Goal: Book appointment/travel/reservation

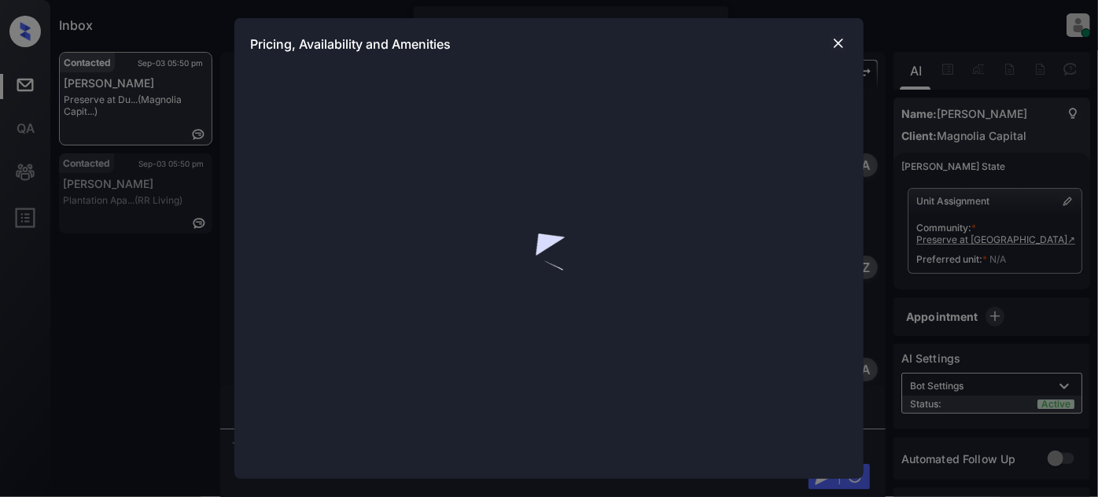
scroll to position [725, 0]
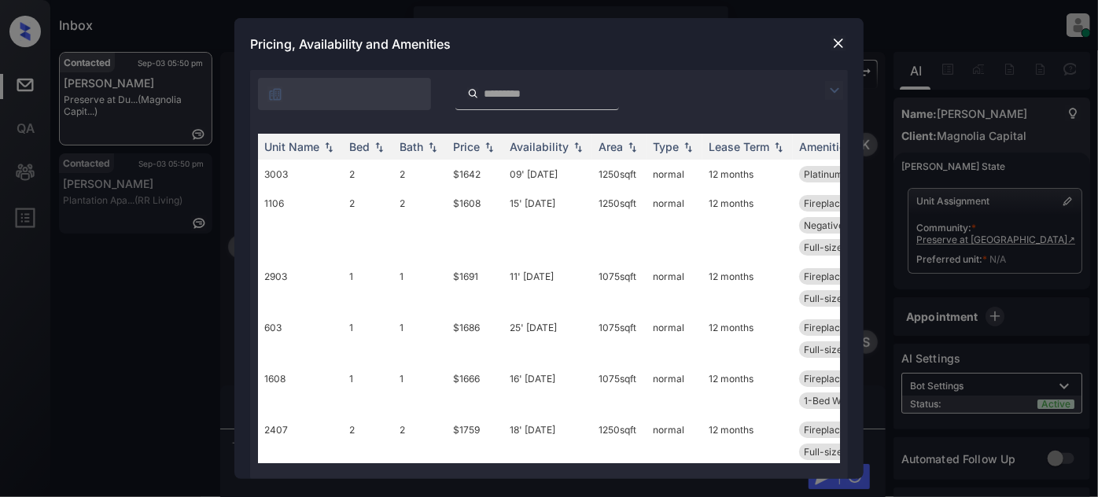
click at [841, 85] on img at bounding box center [834, 90] width 19 height 19
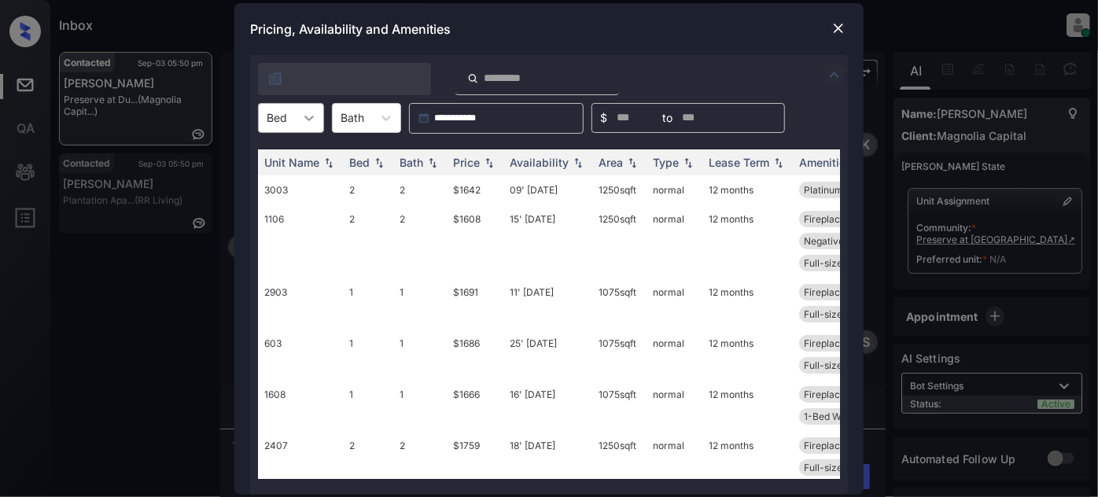
click at [306, 129] on div at bounding box center [309, 118] width 28 height 28
click at [285, 184] on div "2" at bounding box center [291, 185] width 66 height 28
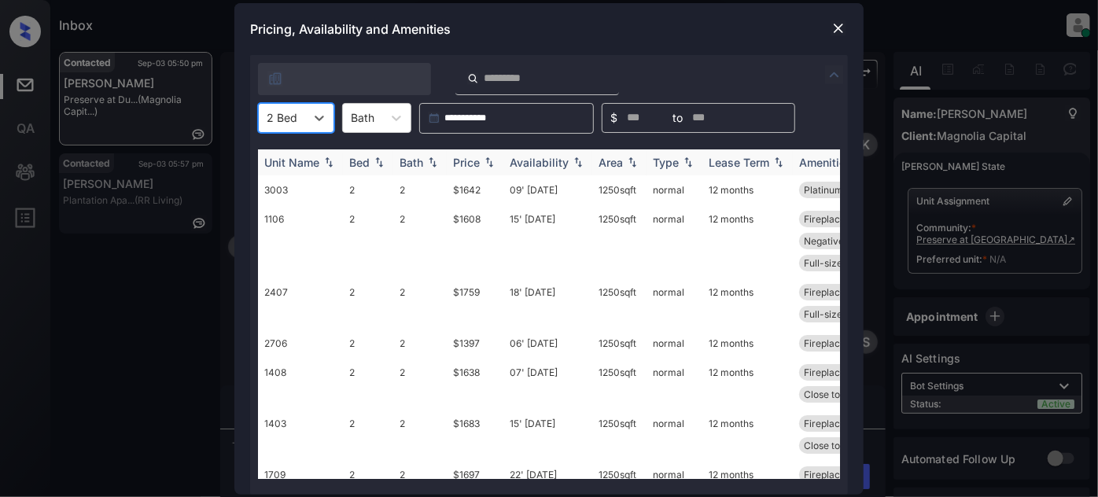
click at [459, 159] on div "Price" at bounding box center [466, 162] width 27 height 13
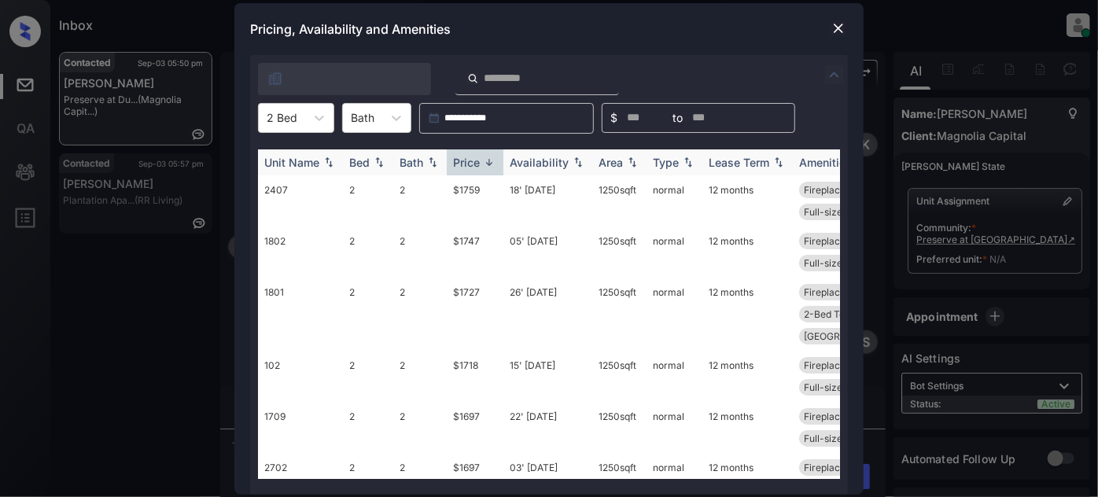
click at [469, 161] on div "Price" at bounding box center [466, 162] width 27 height 13
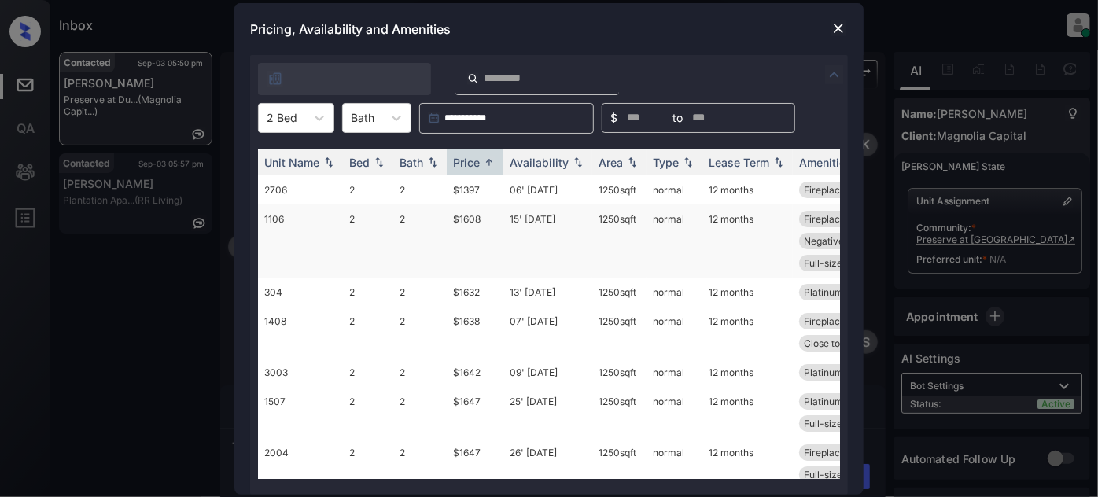
click at [539, 219] on td "15' Aug 25" at bounding box center [547, 240] width 89 height 73
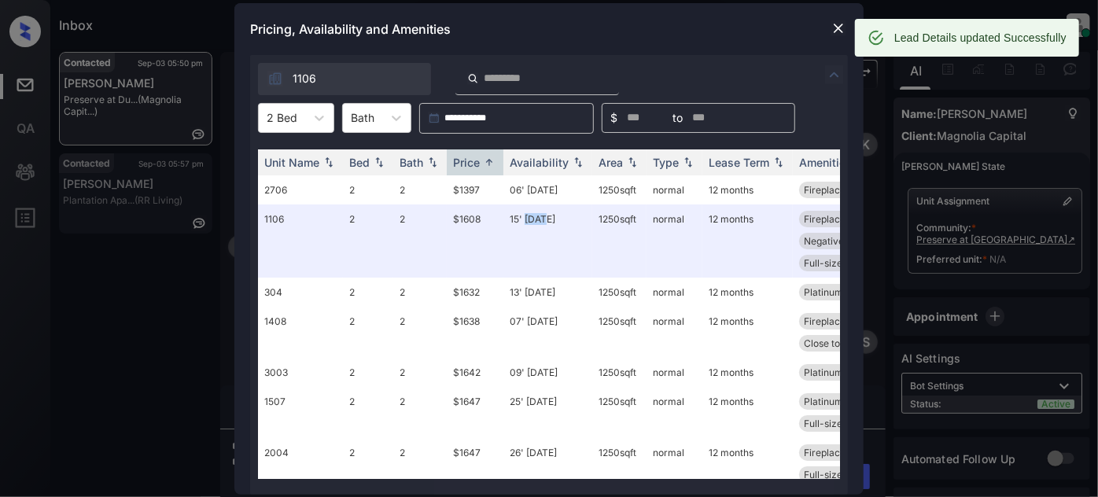
click at [833, 32] on img at bounding box center [838, 28] width 16 height 16
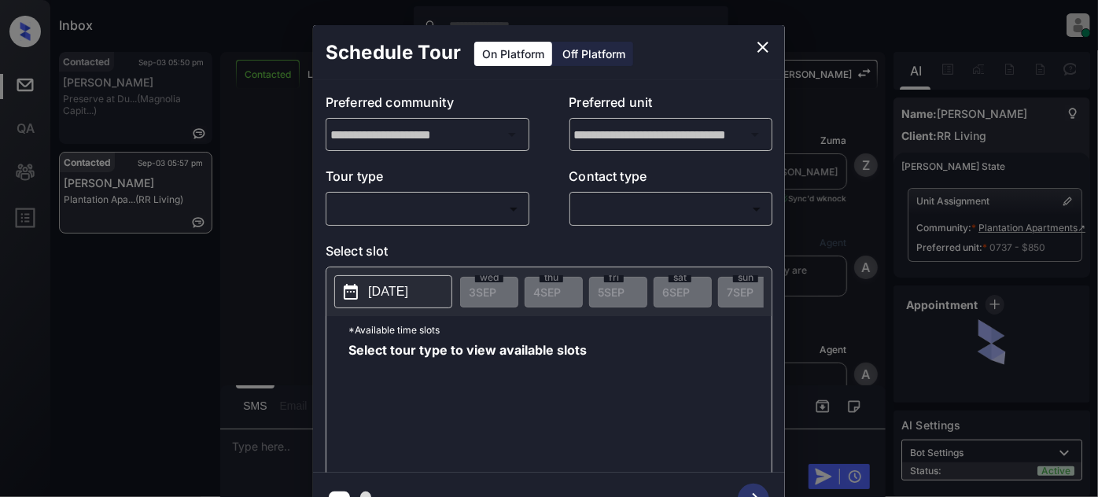
scroll to position [11496, 0]
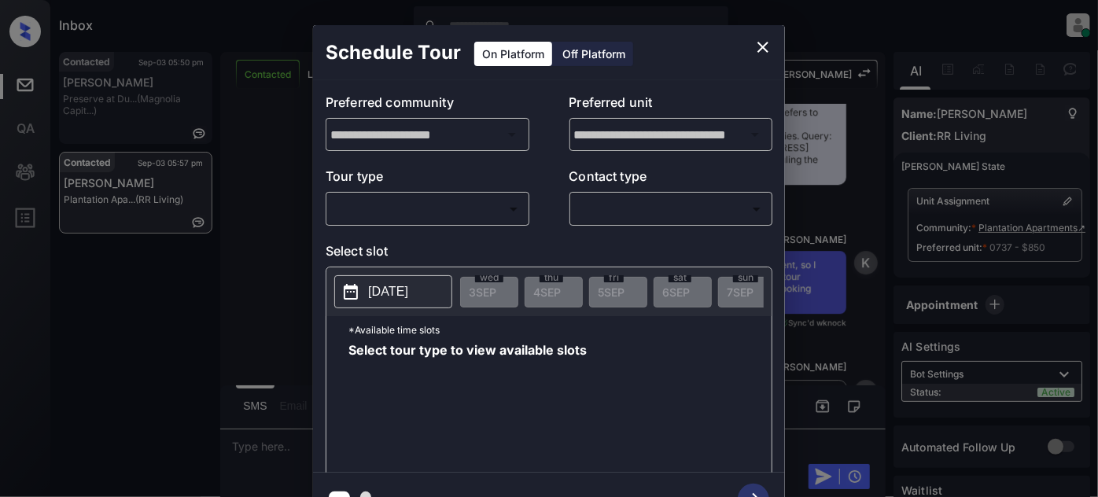
click at [480, 213] on body "Inbox [PERSON_NAME] Online Set yourself offline Set yourself on break Profile S…" at bounding box center [549, 248] width 1098 height 497
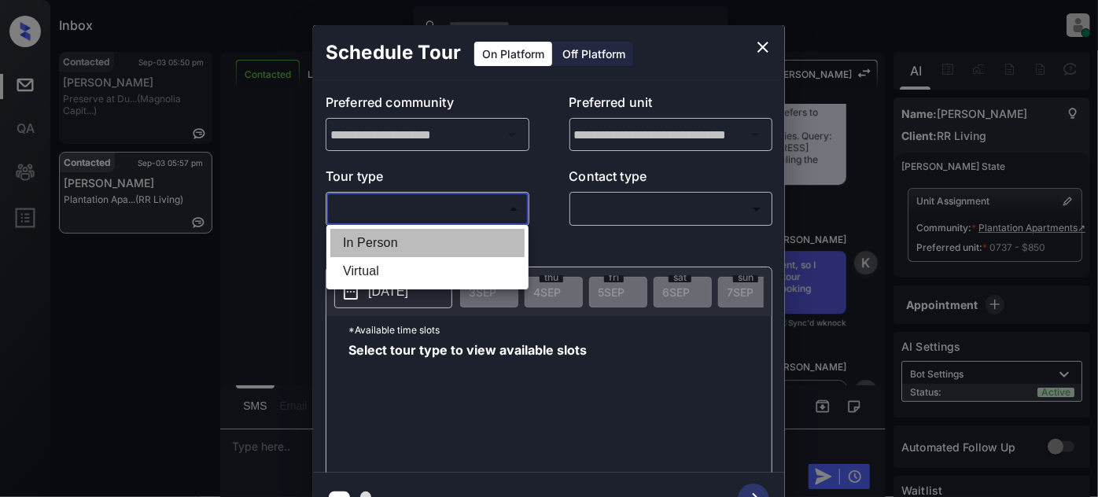
click at [407, 236] on li "In Person" at bounding box center [427, 243] width 194 height 28
type input "********"
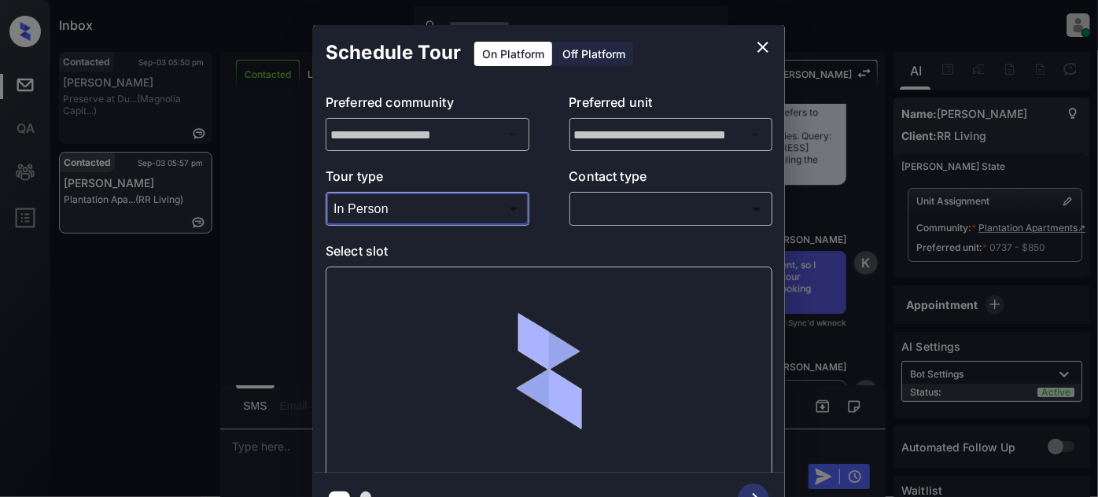
click at [614, 213] on body "Inbox [PERSON_NAME] Online Set yourself offline Set yourself on break Profile S…" at bounding box center [549, 248] width 1098 height 497
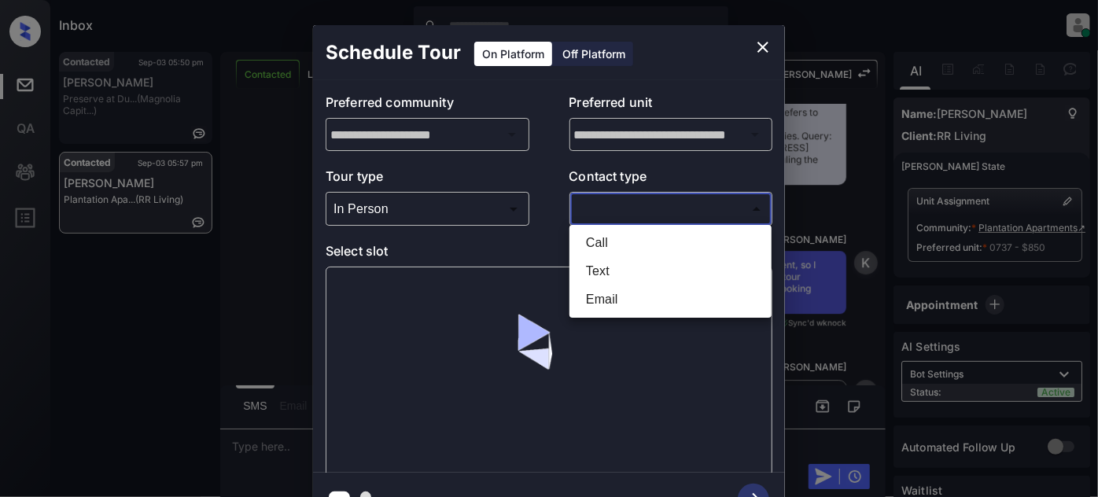
click at [585, 271] on li "Text" at bounding box center [670, 271] width 194 height 28
type input "****"
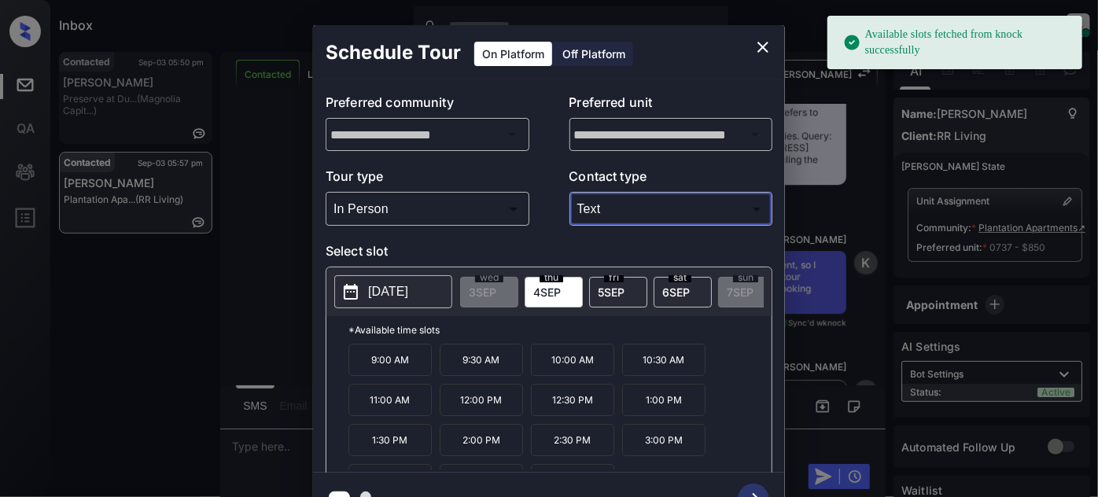
click at [665, 295] on span "[DATE]" at bounding box center [676, 291] width 28 height 13
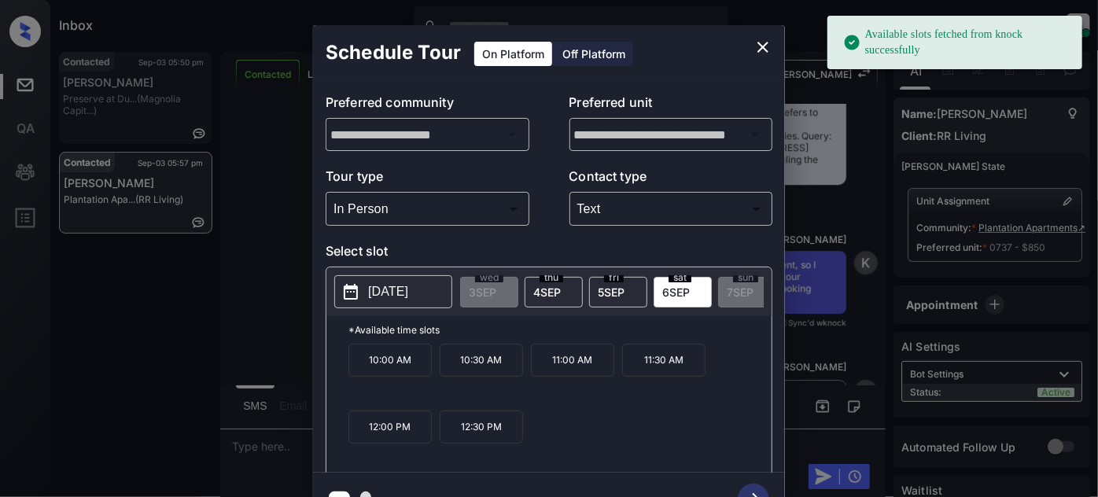
click at [553, 377] on p "11:00 AM" at bounding box center [572, 360] width 83 height 33
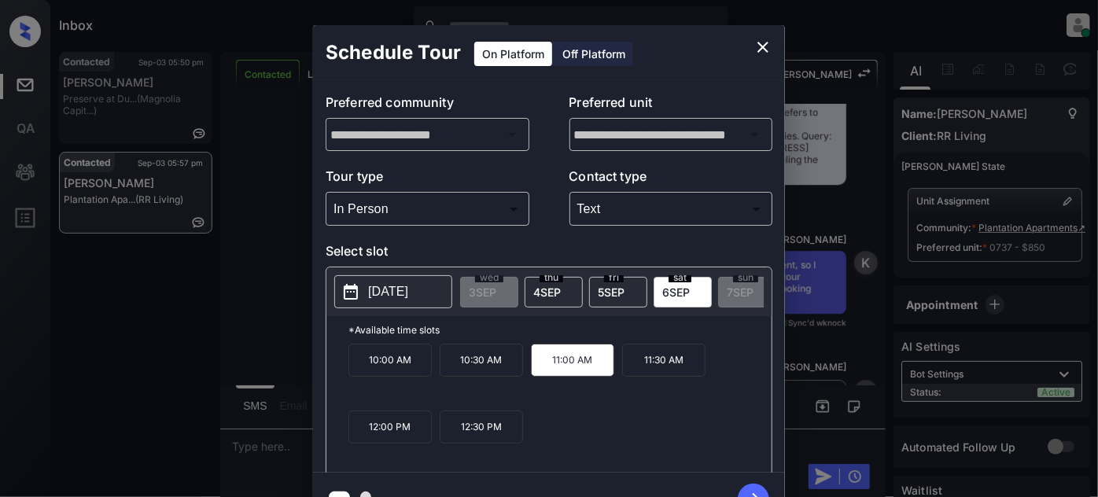
click at [750, 490] on icon "button" at bounding box center [752, 499] width 31 height 31
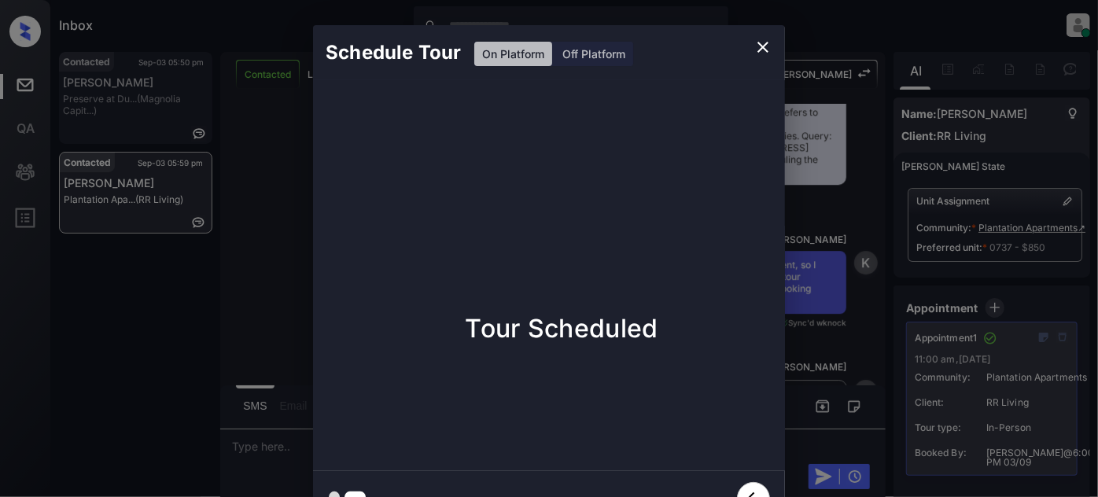
click at [768, 60] on button "close" at bounding box center [762, 46] width 31 height 31
